Goal: Navigation & Orientation: Understand site structure

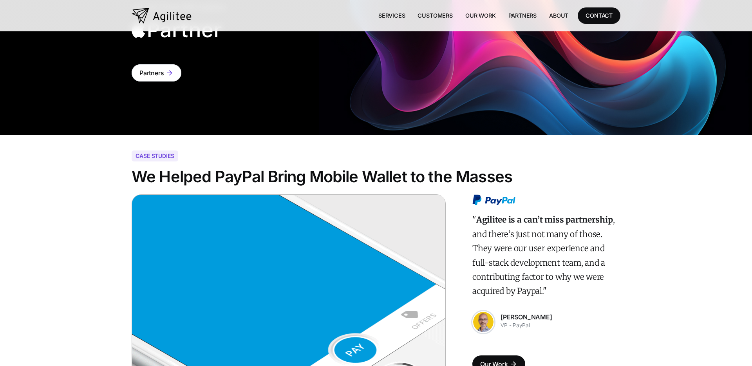
scroll to position [2352, 0]
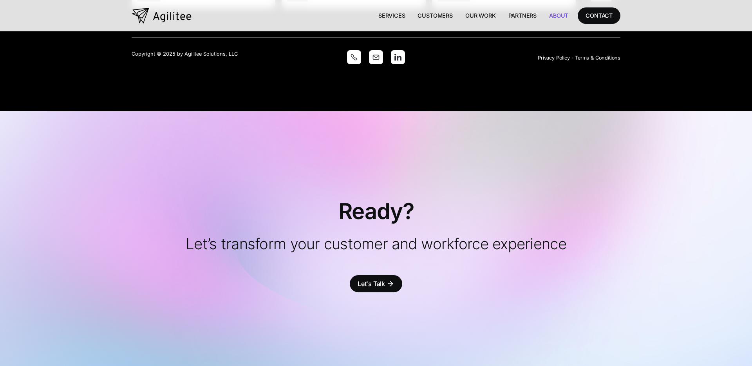
click at [552, 16] on link "About" at bounding box center [559, 15] width 32 height 16
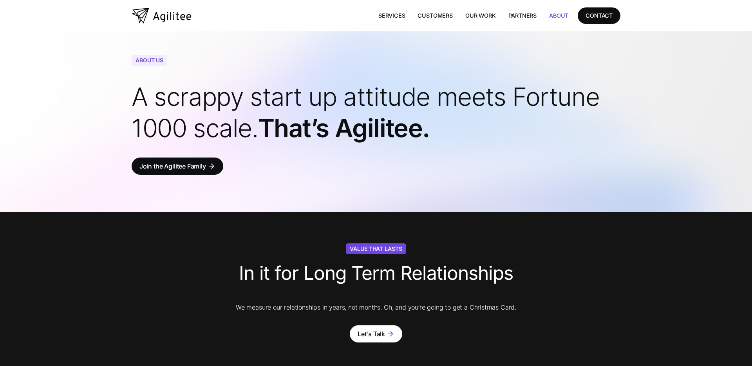
click at [178, 17] on img "home" at bounding box center [162, 16] width 60 height 16
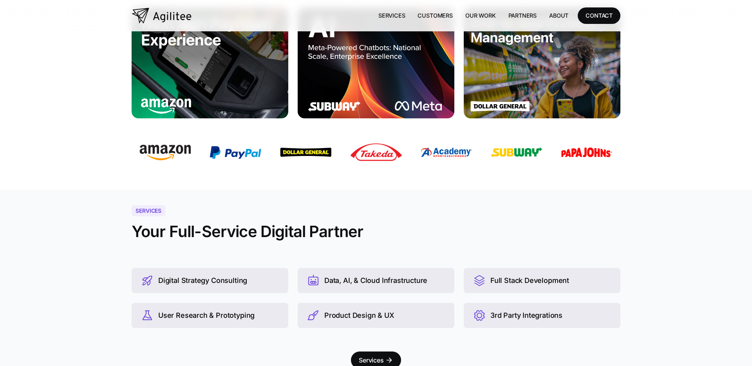
scroll to position [460, 0]
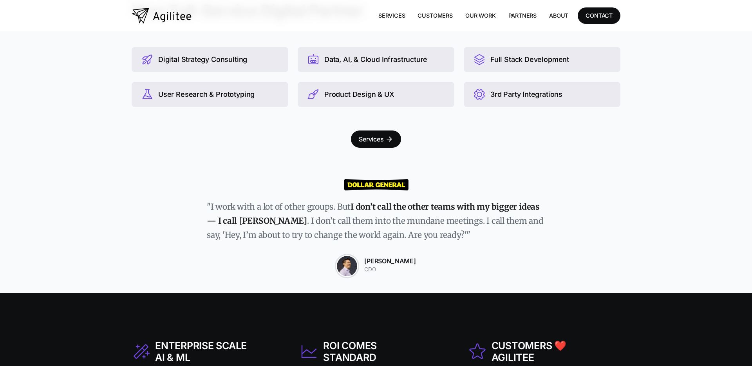
click at [400, 2] on div "Link 1 Link 1 Link 1 Link 1 Services Customers Our Work Partners About CONTACT" at bounding box center [376, 15] width 489 height 31
click at [396, 15] on link "Services" at bounding box center [392, 15] width 40 height 16
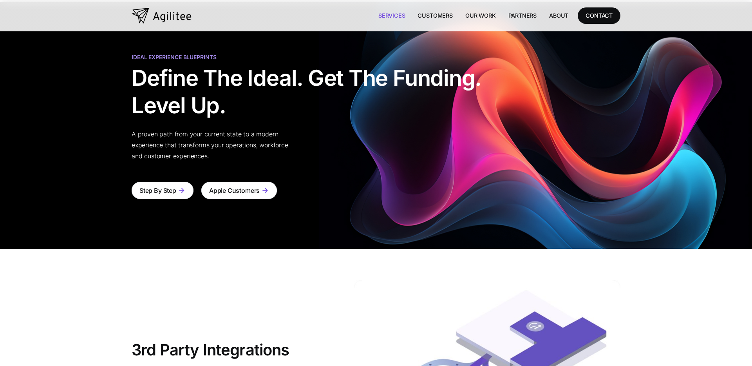
scroll to position [2165, 0]
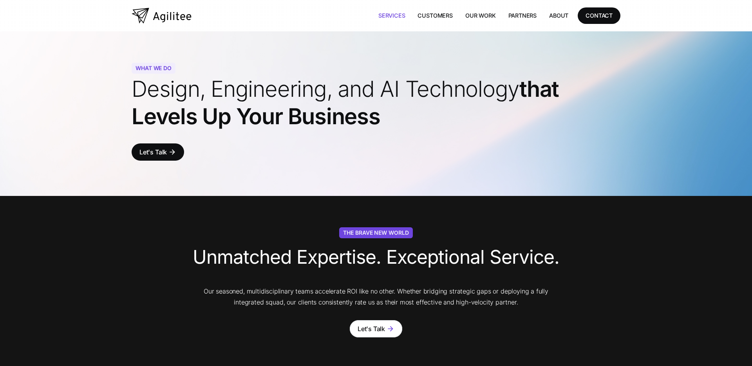
scroll to position [2164, 0]
drag, startPoint x: 375, startPoint y: 121, endPoint x: 138, endPoint y: 78, distance: 241.1
click at [138, 78] on h1 "Design, Engineering, and AI Technology that Levels Up Your Business" at bounding box center [376, 102] width 489 height 55
click at [102, 85] on div "WHAT WE DO Design, Engineering, and AI Technology that Levels Up Your Business …" at bounding box center [376, 113] width 752 height 164
click at [173, 55] on div "WHAT WE DO Design, Engineering, and AI Technology that Levels Up Your Business …" at bounding box center [376, 113] width 489 height 164
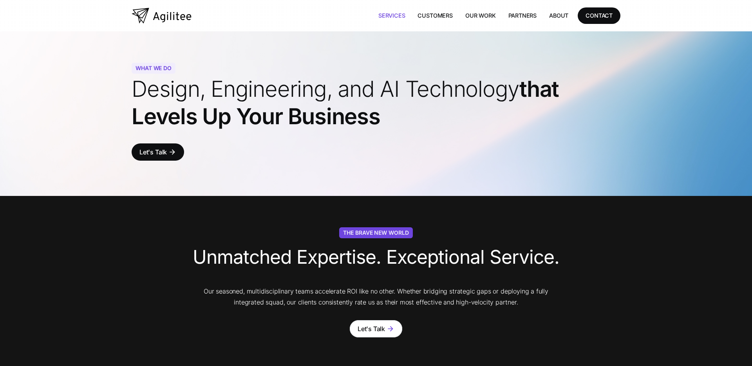
click at [181, 38] on div "WHAT WE DO Design, Engineering, and AI Technology that Levels Up Your Business …" at bounding box center [376, 113] width 489 height 164
click at [156, 19] on img "home" at bounding box center [162, 16] width 60 height 16
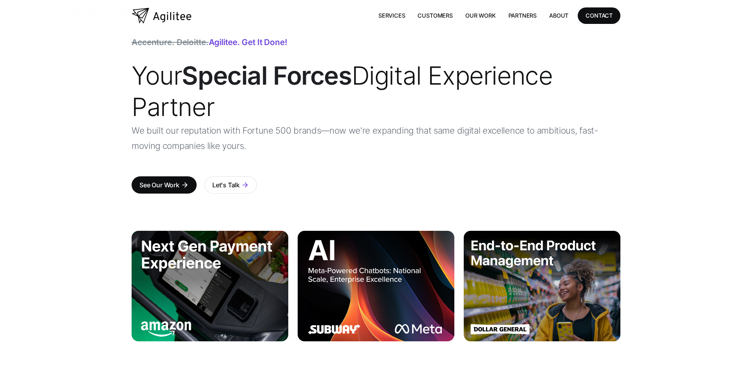
scroll to position [47, 0]
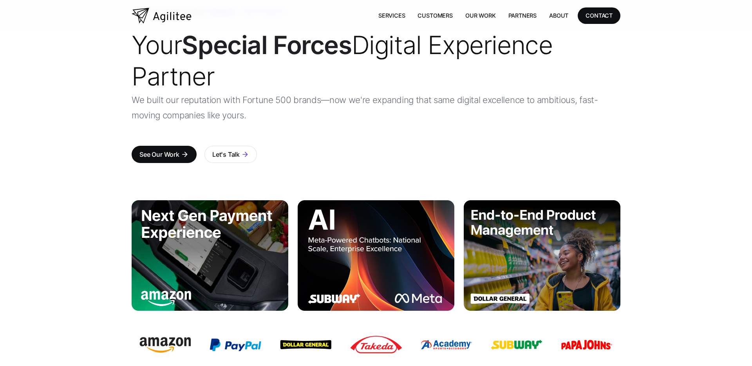
click at [350, 252] on img at bounding box center [376, 255] width 157 height 110
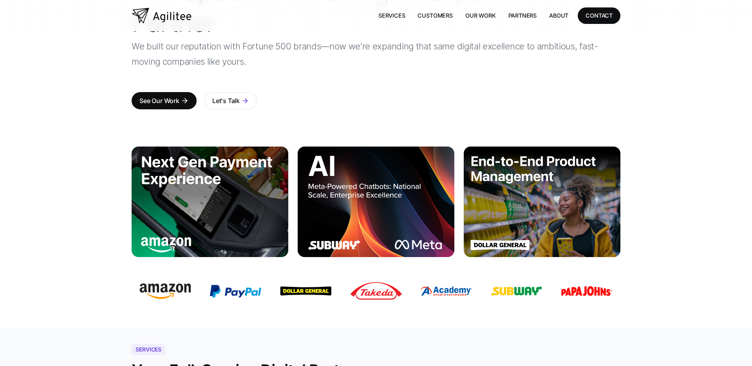
scroll to position [0, 0]
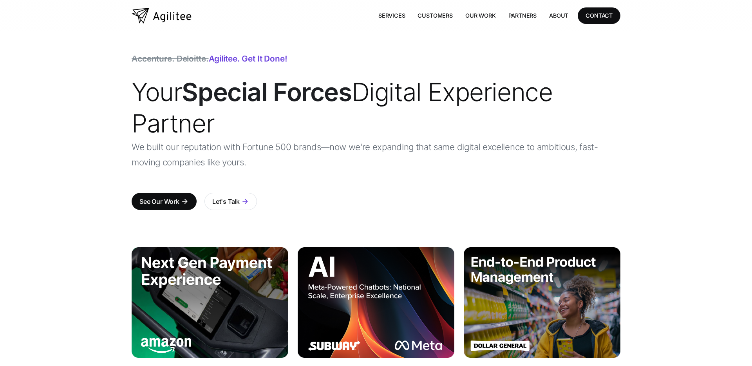
drag, startPoint x: 181, startPoint y: 98, endPoint x: 223, endPoint y: 118, distance: 46.6
click at [223, 118] on div "Accenture. Deloitte. Agilitee. Get it done! Your Special Forces Digital Experie…" at bounding box center [376, 131] width 752 height 200
click at [223, 118] on h1 "Your Special Forces Digital Experience Partner" at bounding box center [376, 107] width 489 height 63
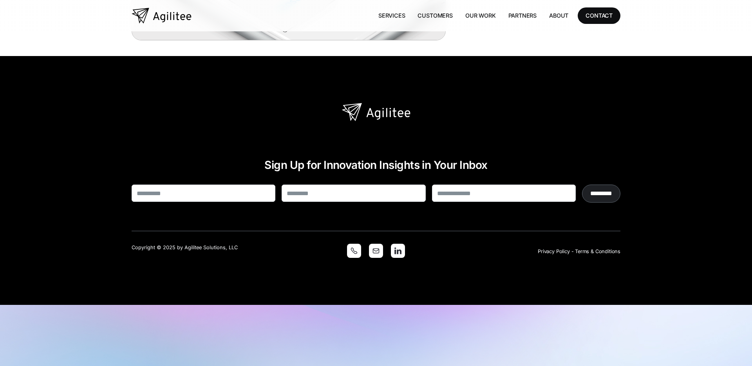
scroll to position [2165, 0]
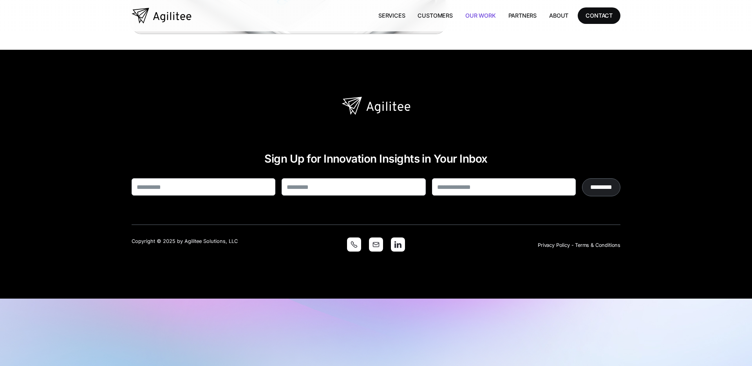
click at [474, 16] on link "Our Work" at bounding box center [480, 15] width 43 height 16
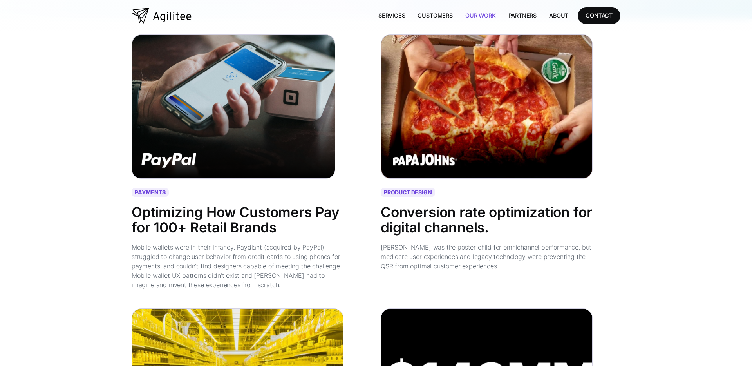
scroll to position [211, 0]
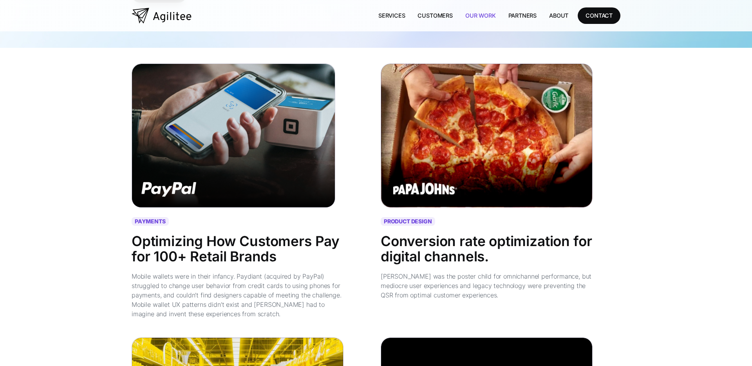
click at [344, 183] on div "PAYMENTS Optimizing How Customers Pay for 100+ Retail Brands Mobile wallets wer…" at bounding box center [252, 195] width 240 height 264
click at [282, 178] on img at bounding box center [234, 135] width 204 height 144
click at [237, 243] on div "Optimizing How Customers Pay for 100+ Retail Brands" at bounding box center [238, 248] width 212 height 30
click at [441, 168] on img at bounding box center [487, 135] width 212 height 144
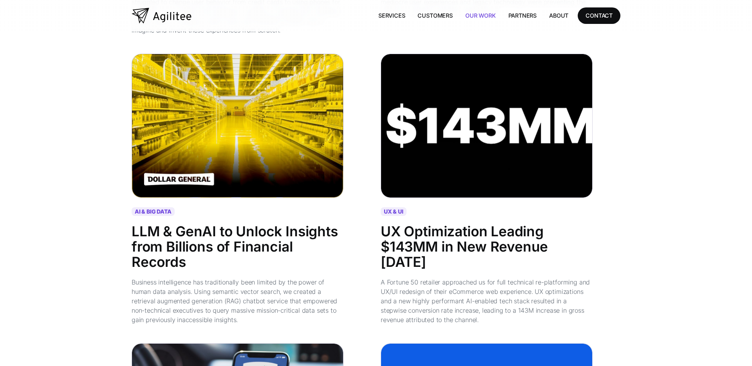
click at [258, 197] on img at bounding box center [238, 126] width 212 height 144
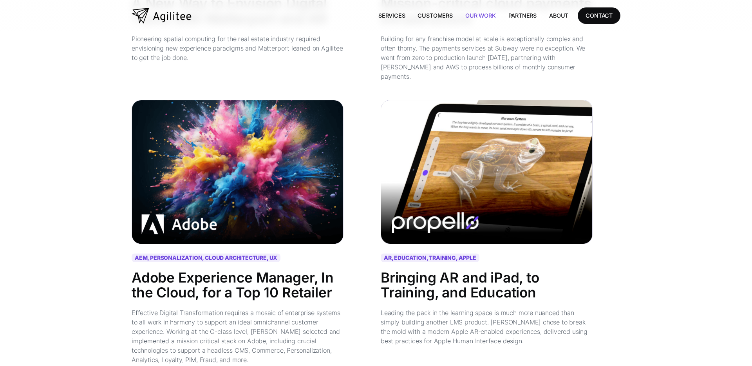
click at [282, 173] on img at bounding box center [238, 172] width 212 height 144
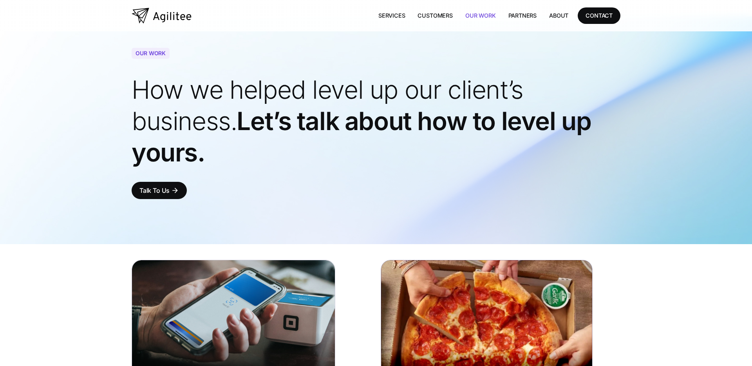
scroll to position [0, 0]
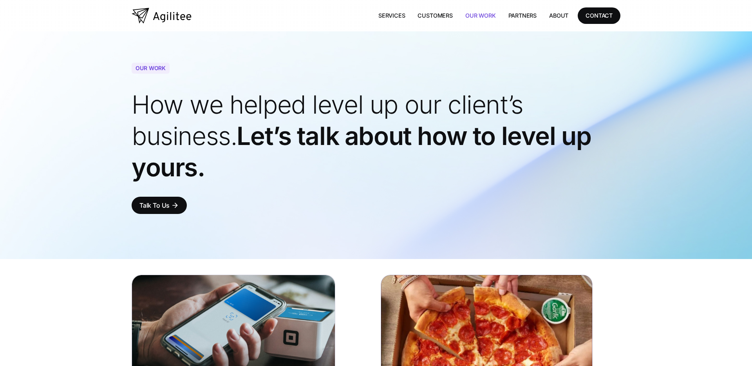
click at [113, 57] on div "OUR WORK How we helped level up our client’s business. Let’s talk about how to …" at bounding box center [376, 145] width 752 height 228
click at [165, 21] on img "home" at bounding box center [162, 16] width 60 height 16
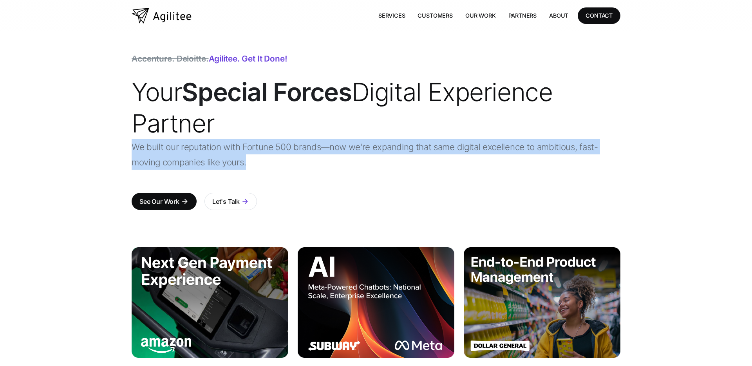
drag, startPoint x: 258, startPoint y: 161, endPoint x: 118, endPoint y: 146, distance: 141.0
click at [118, 146] on div "Accenture. Deloitte. Agilitee. Get it done! Your Special Forces Digital Experie…" at bounding box center [376, 131] width 752 height 200
click at [119, 145] on div "Accenture. Deloitte. Agilitee. Get it done! Your Special Forces Digital Experie…" at bounding box center [376, 131] width 752 height 200
drag, startPoint x: 117, startPoint y: 137, endPoint x: 253, endPoint y: 168, distance: 139.5
click at [252, 168] on div "Accenture. Deloitte. Agilitee. Get it done! Your Special Forces Digital Experie…" at bounding box center [376, 131] width 752 height 200
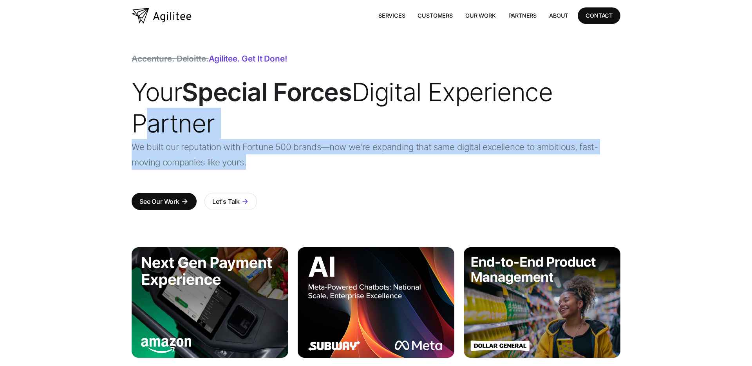
click at [253, 168] on p "We built our reputation with Fortune 500 brands—now we're expanding that same d…" at bounding box center [376, 154] width 489 height 31
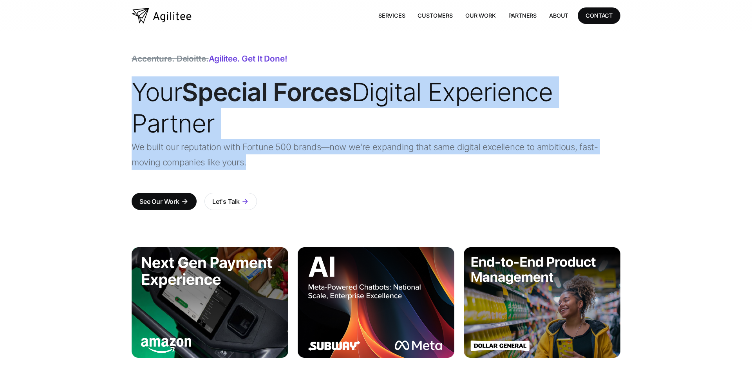
drag, startPoint x: 215, startPoint y: 155, endPoint x: 116, endPoint y: 102, distance: 113.0
click at [116, 102] on div "Accenture. Deloitte. Agilitee. Get it done! Your Special Forces Digital Experie…" at bounding box center [376, 131] width 752 height 200
click at [128, 107] on div "Accenture. Deloitte. Agilitee. Get it done! Your Special Forces Digital Experie…" at bounding box center [376, 131] width 752 height 200
